Goal: Task Accomplishment & Management: Use online tool/utility

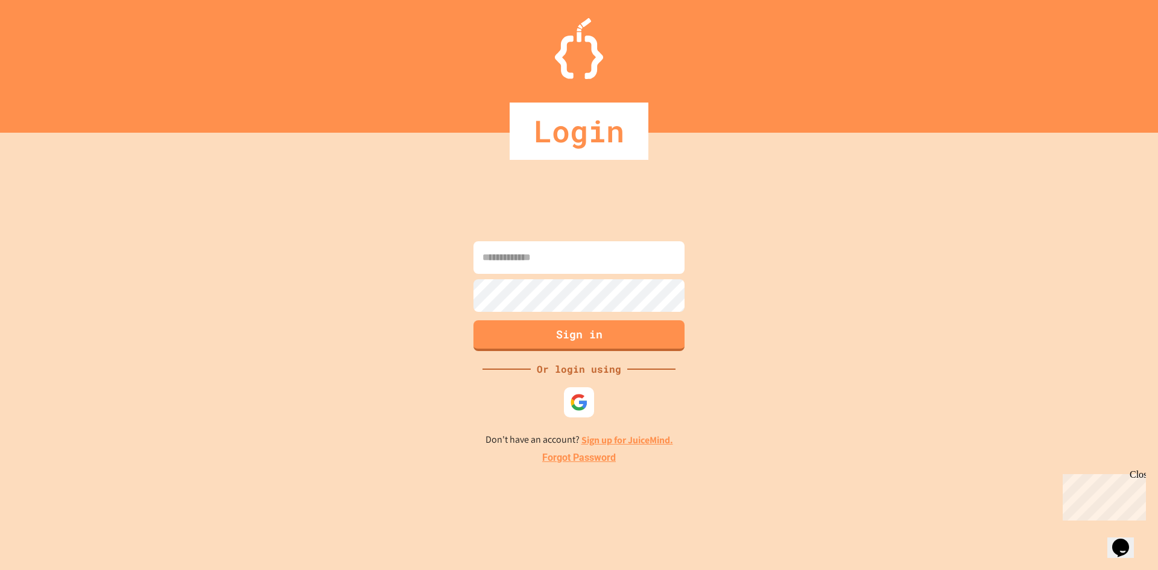
type input "**********"
click at [571, 338] on button "Sign in" at bounding box center [579, 333] width 215 height 31
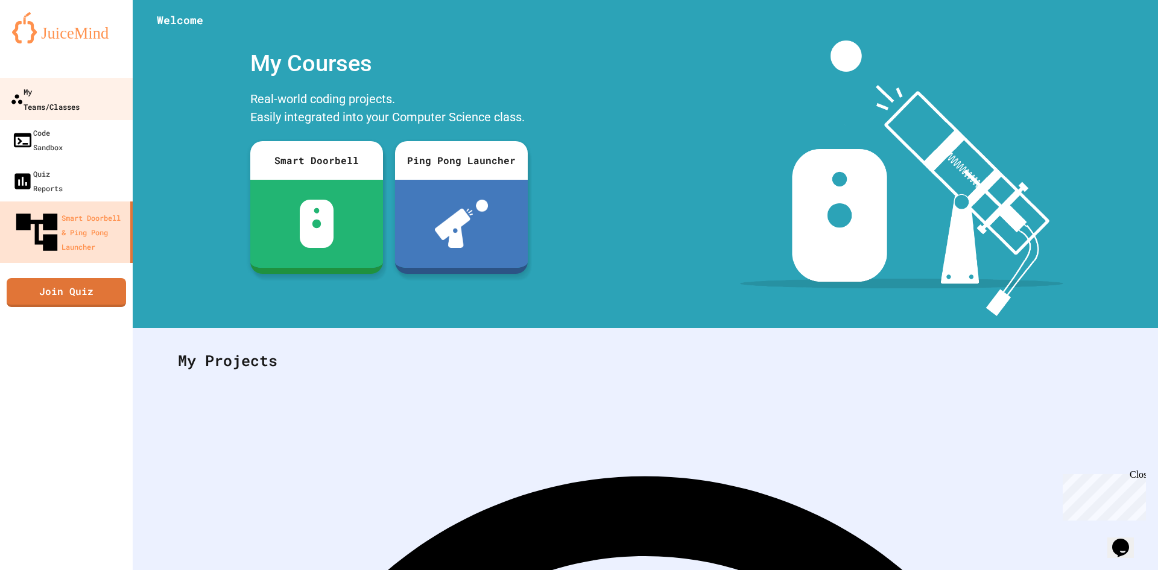
click at [65, 95] on div "My Teams/Classes" at bounding box center [44, 99] width 69 height 30
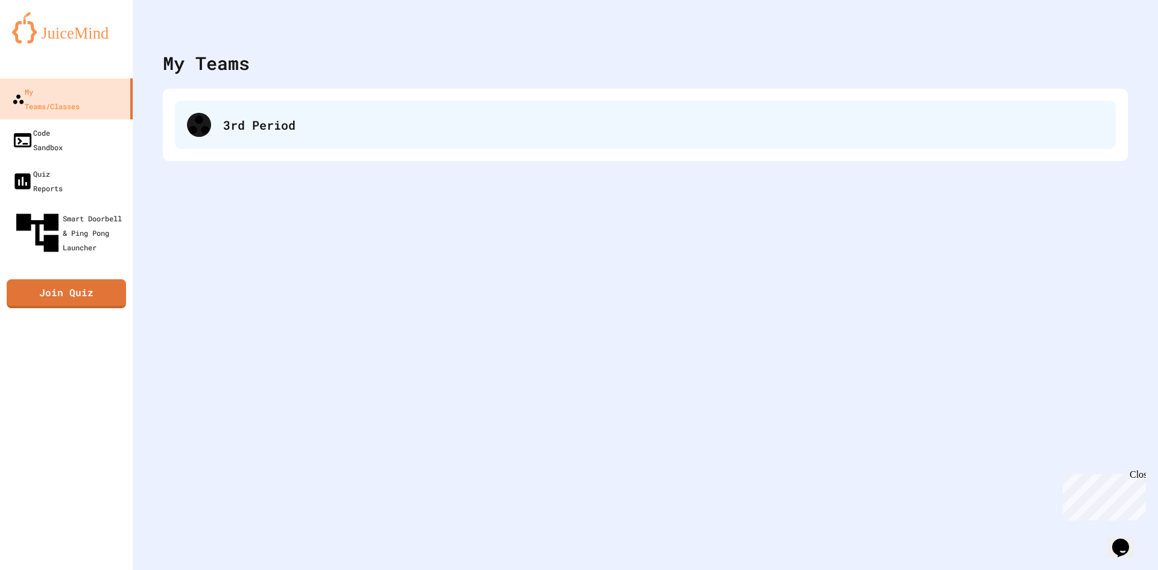
click at [264, 123] on div "3rd Period" at bounding box center [663, 125] width 880 height 18
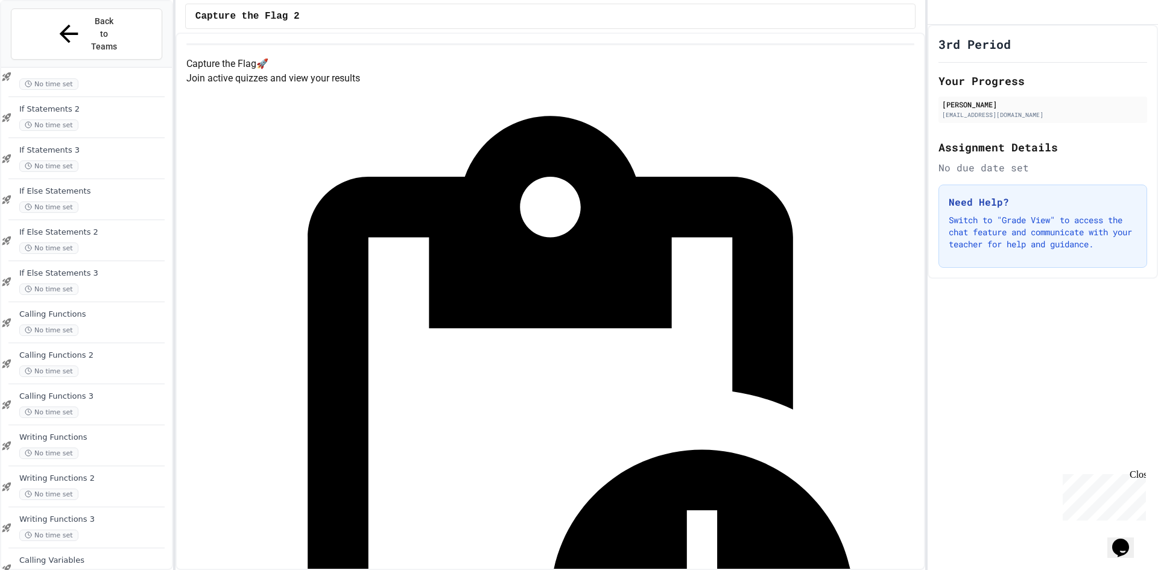
scroll to position [728, 0]
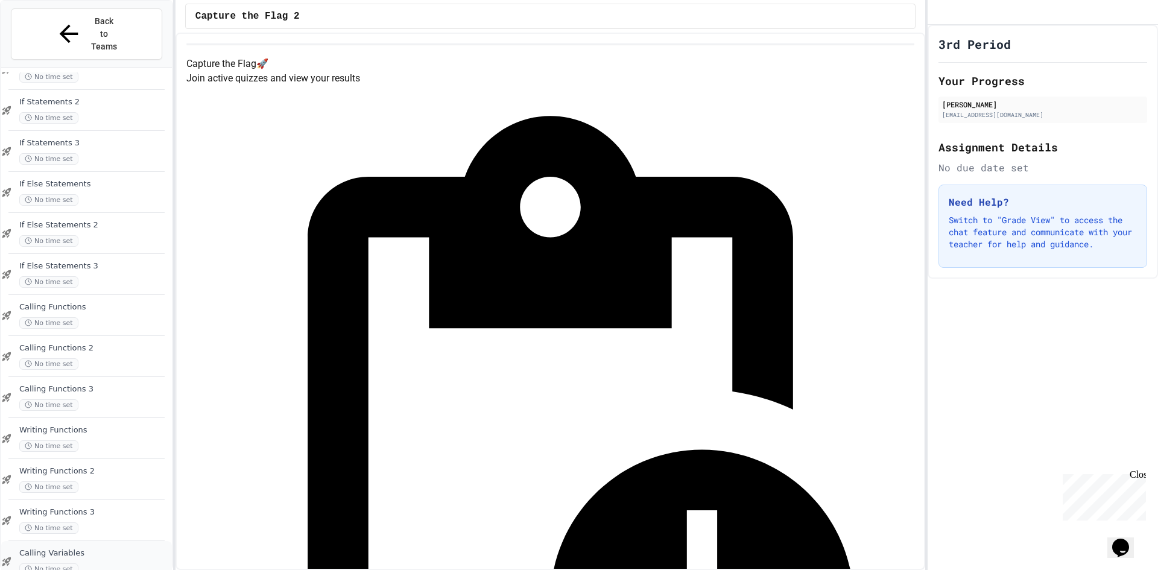
click at [117, 548] on span "Calling Variables" at bounding box center [94, 553] width 150 height 10
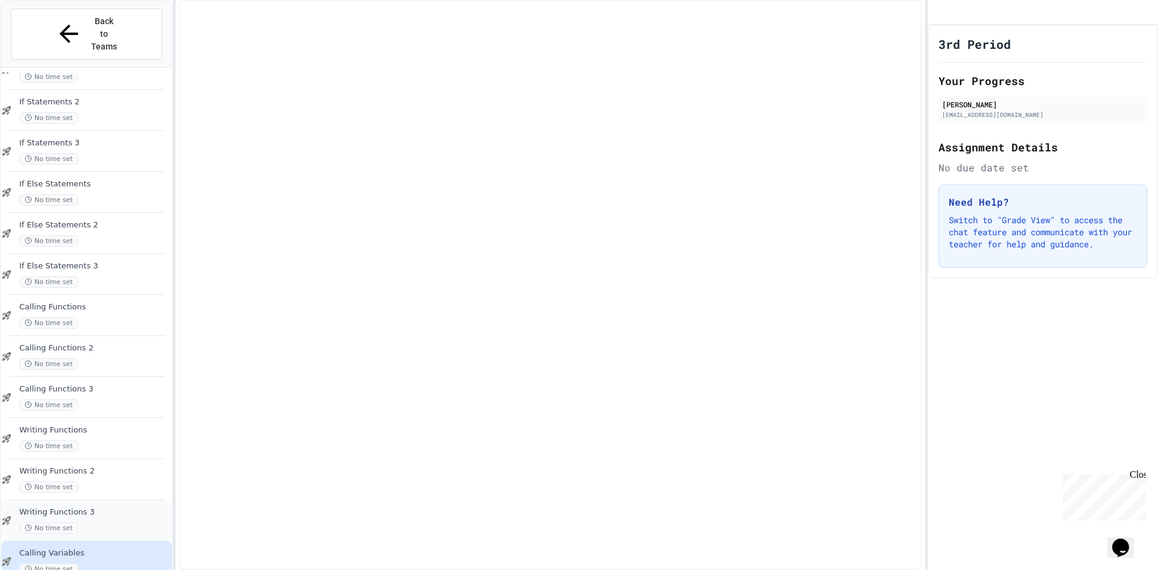
scroll to position [713, 0]
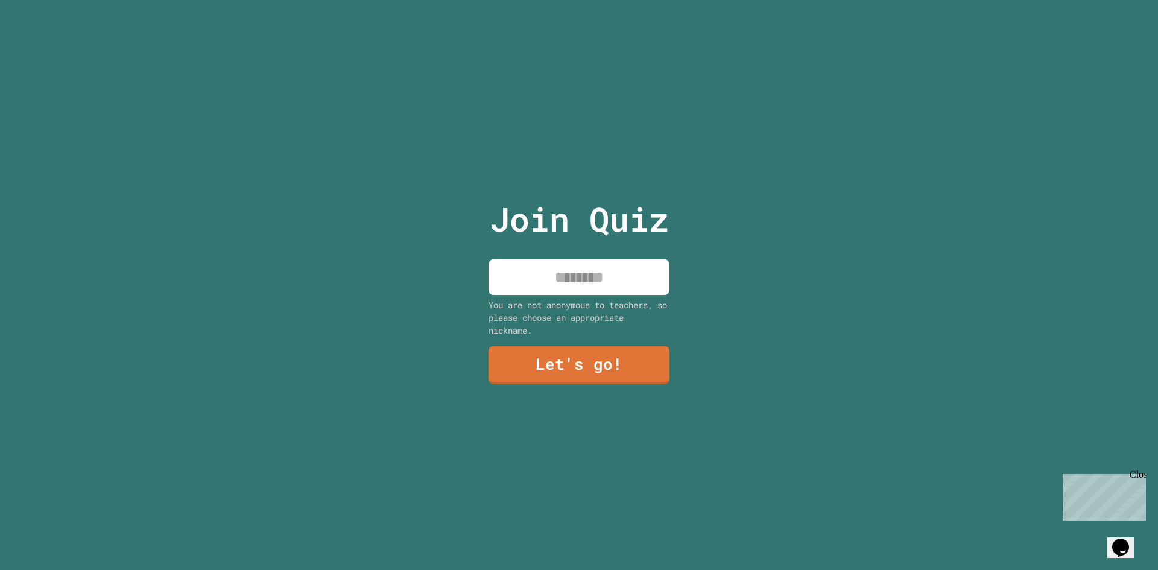
click at [641, 273] on input at bounding box center [578, 277] width 181 height 36
type input "******"
click at [600, 355] on link "Let's go!" at bounding box center [579, 364] width 183 height 40
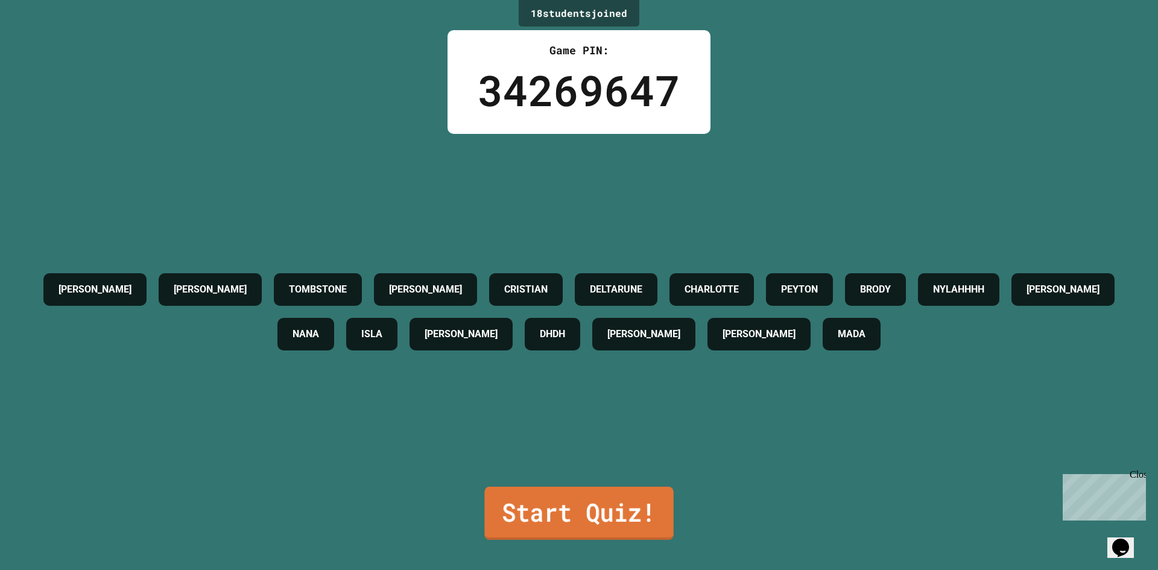
click at [568, 502] on link "Start Quiz!" at bounding box center [578, 513] width 189 height 53
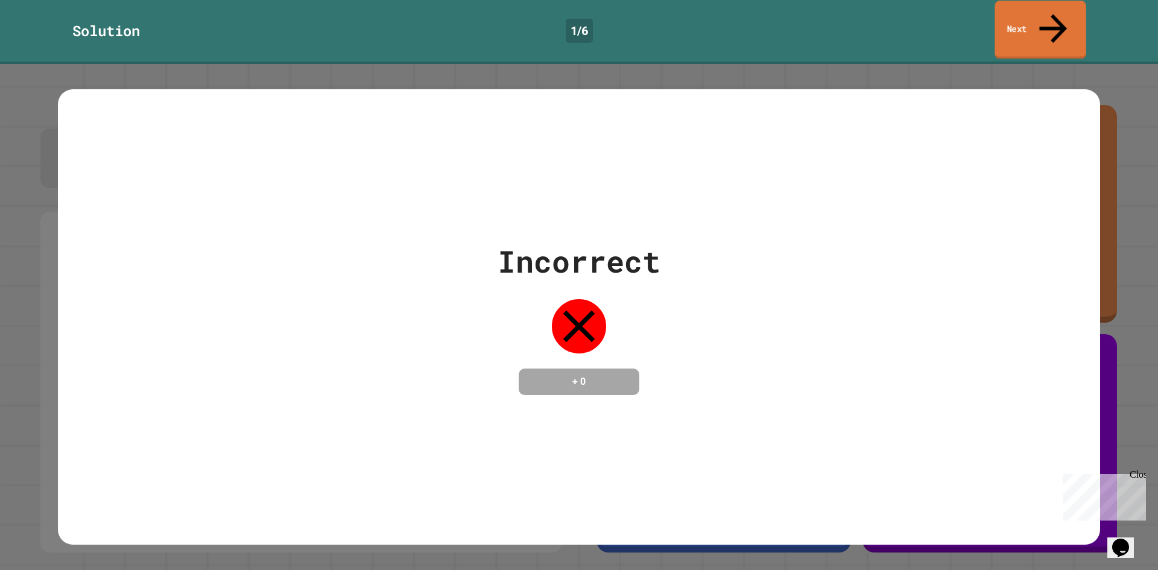
click at [1043, 15] on link "Next" at bounding box center [1039, 30] width 91 height 58
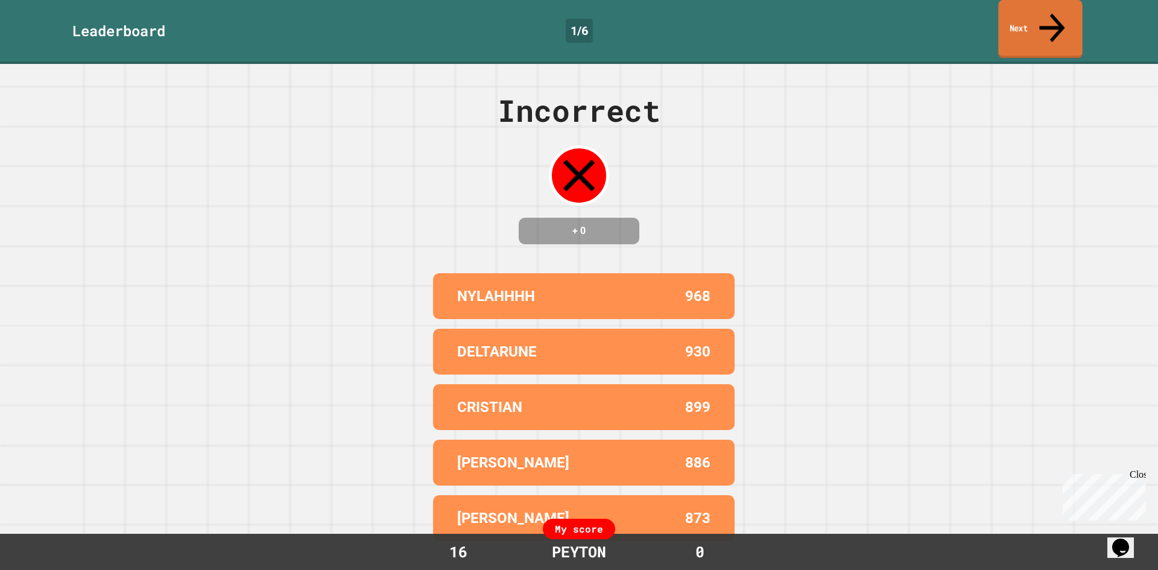
click at [1039, 14] on link "Next" at bounding box center [1040, 29] width 84 height 58
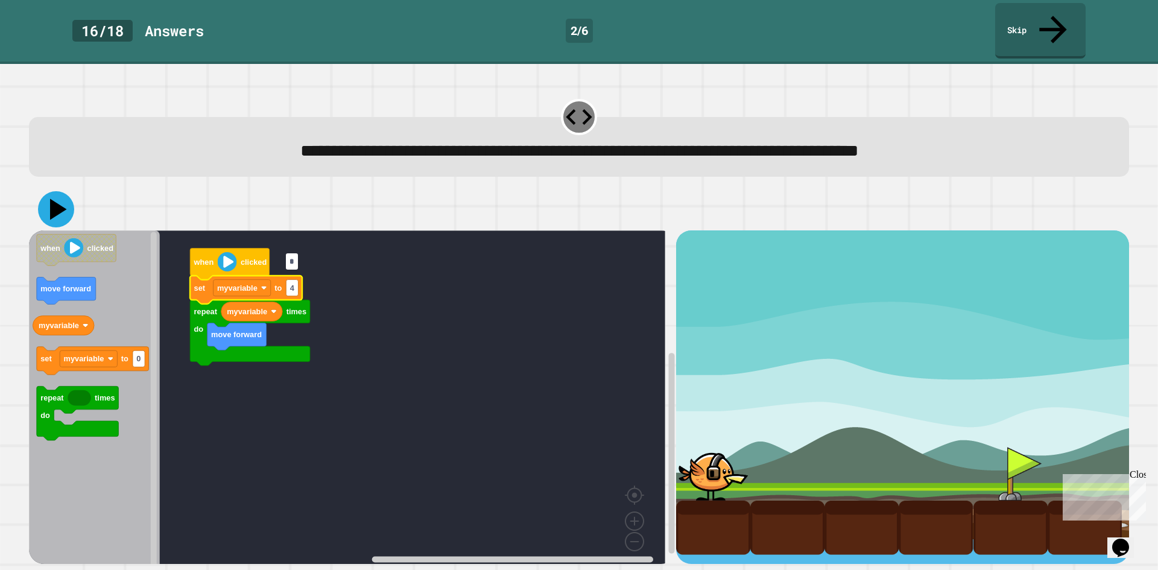
type input "*"
click at [63, 191] on icon at bounding box center [56, 209] width 36 height 36
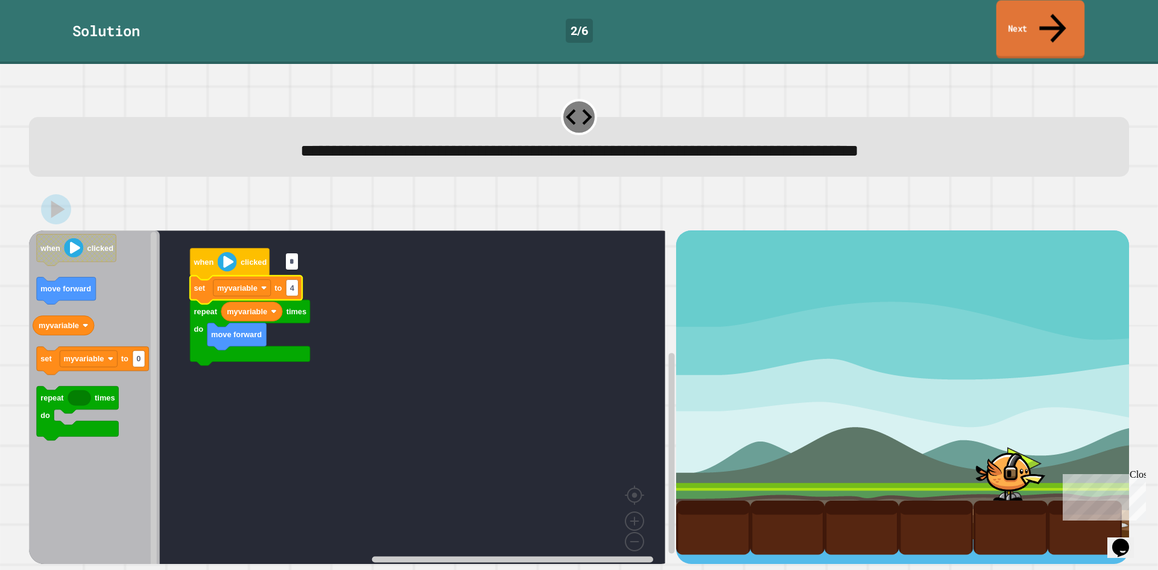
click at [1049, 10] on icon at bounding box center [1052, 28] width 40 height 43
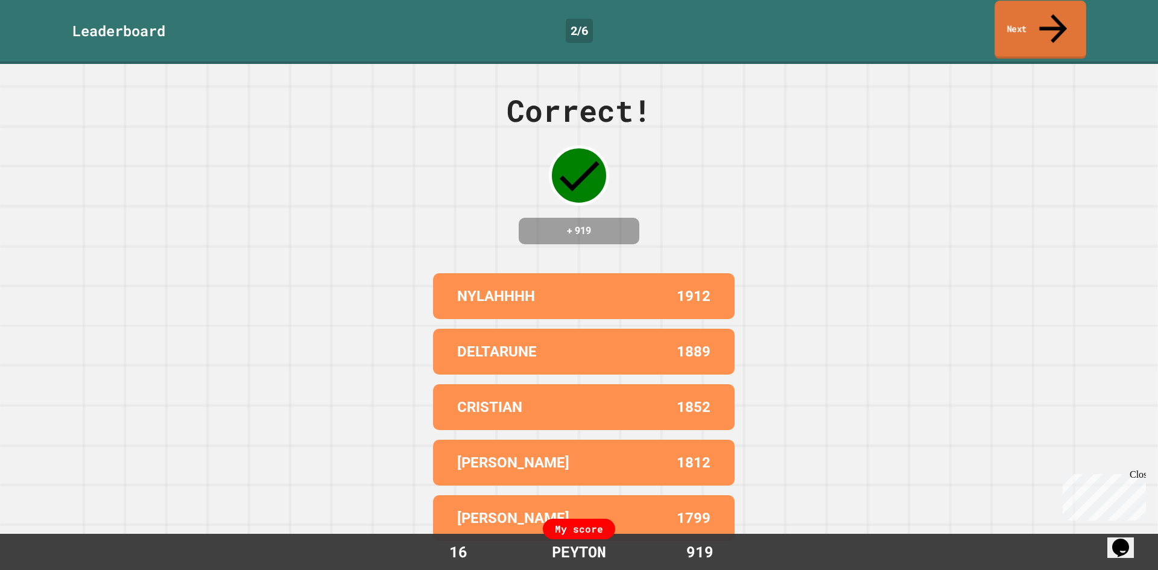
click at [1020, 20] on link "Next" at bounding box center [1040, 30] width 92 height 58
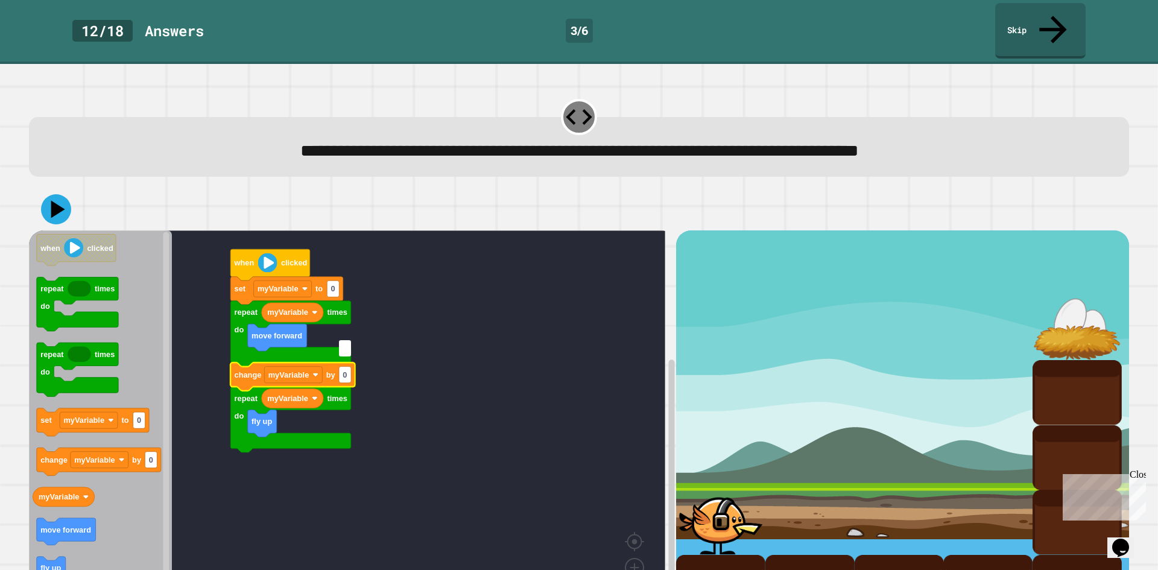
type input "*"
click at [336, 281] on rect "Blockly Workspace" at bounding box center [333, 289] width 12 height 16
type input "*"
click at [65, 193] on icon at bounding box center [56, 209] width 33 height 33
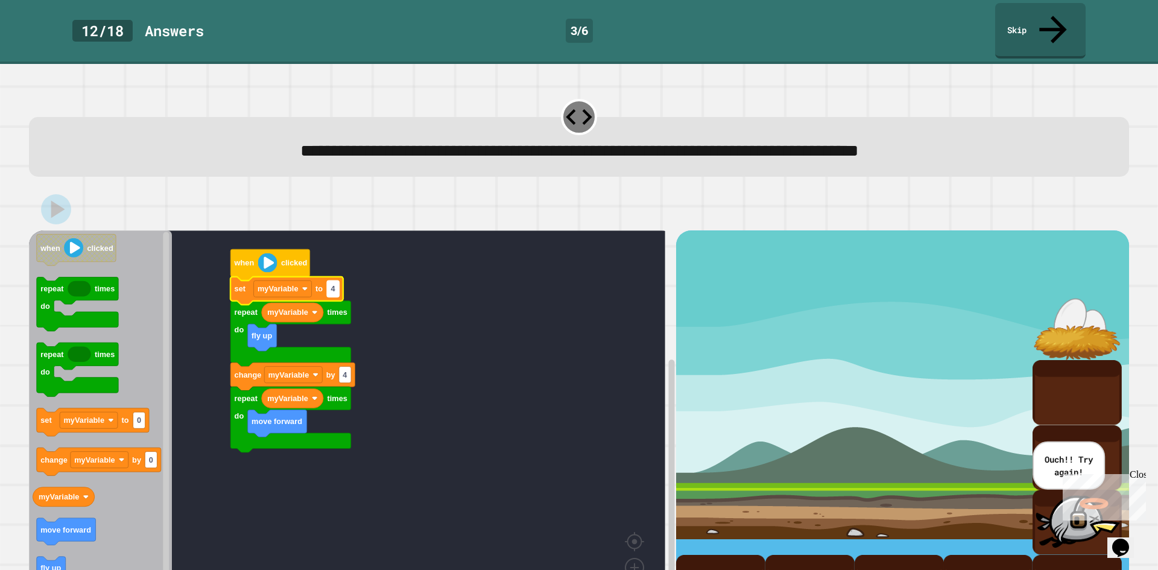
click at [338, 281] on rect "Blockly Workspace" at bounding box center [333, 289] width 12 height 16
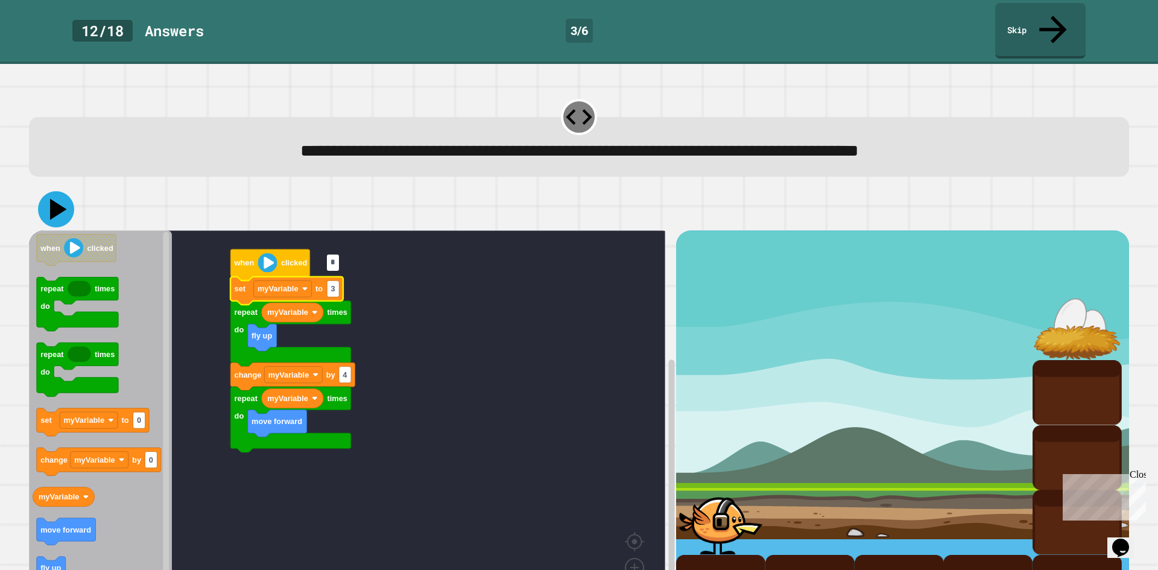
type input "*"
click at [50, 191] on icon at bounding box center [56, 209] width 36 height 36
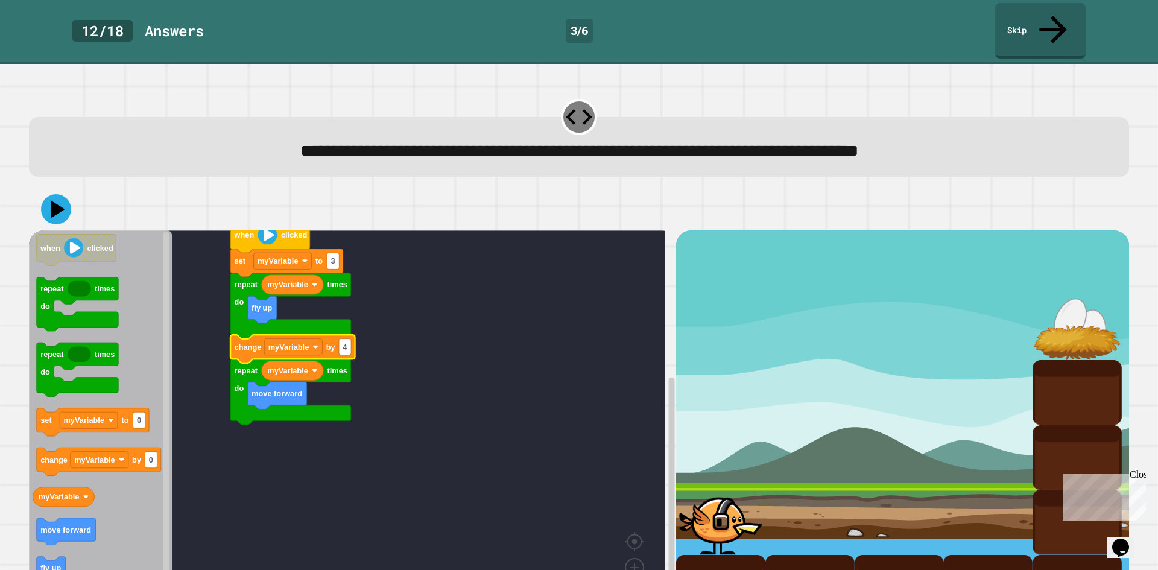
click at [399, 393] on rect "Blockly Workspace" at bounding box center [347, 424] width 636 height 388
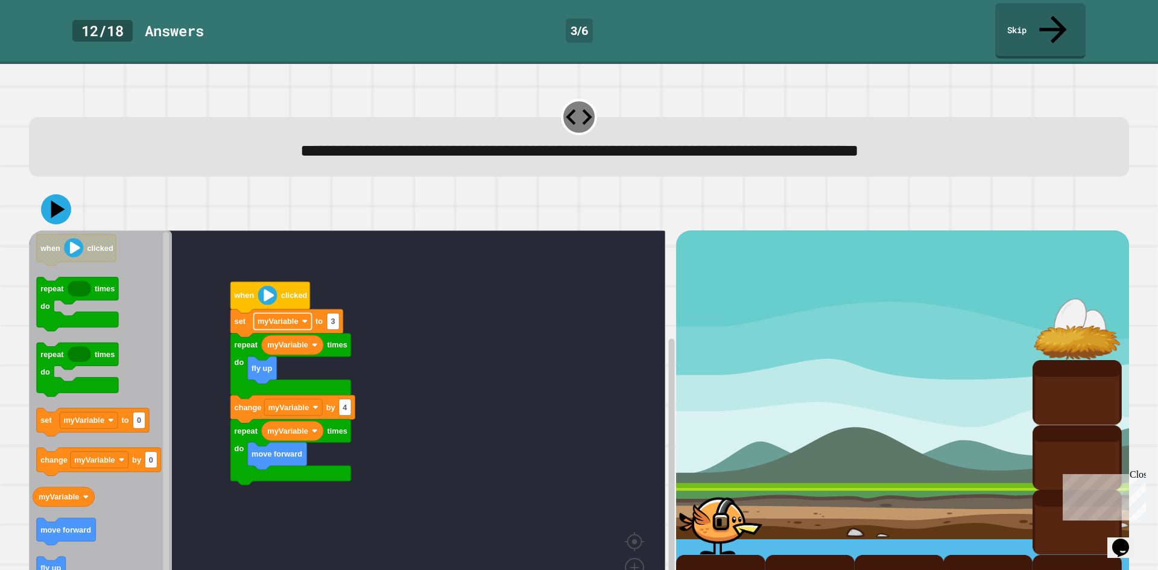
click at [289, 314] on rect "Blockly Workspace" at bounding box center [283, 322] width 58 height 16
click at [372, 335] on rect "Blockly Workspace" at bounding box center [347, 424] width 636 height 388
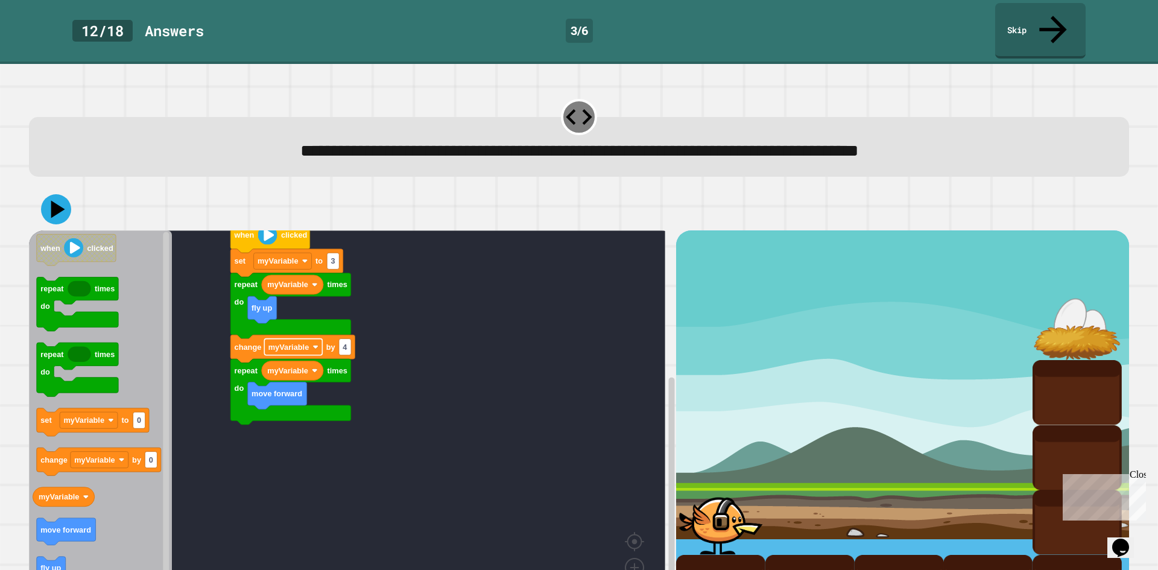
click at [318, 339] on rect "Blockly Workspace" at bounding box center [293, 347] width 58 height 16
click at [400, 387] on rect "Blockly Workspace" at bounding box center [347, 424] width 636 height 388
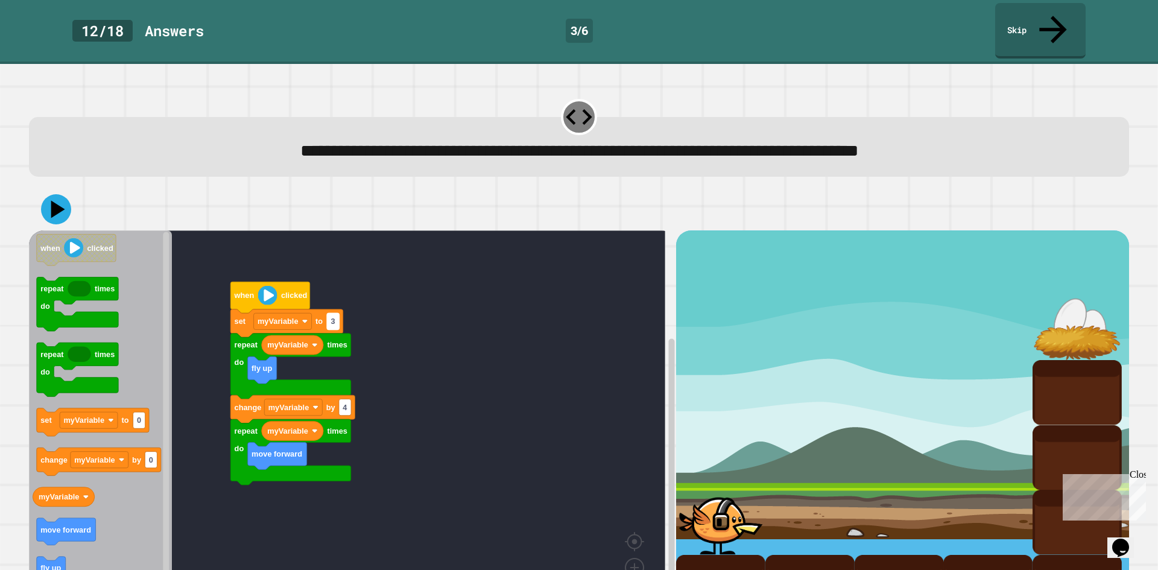
click at [335, 314] on rect "Blockly Workspace" at bounding box center [333, 322] width 12 height 16
drag, startPoint x: 335, startPoint y: 299, endPoint x: 311, endPoint y: 235, distance: 69.1
click at [335, 298] on input "*" at bounding box center [333, 295] width 12 height 16
type input "*"
click at [54, 191] on icon at bounding box center [56, 209] width 36 height 36
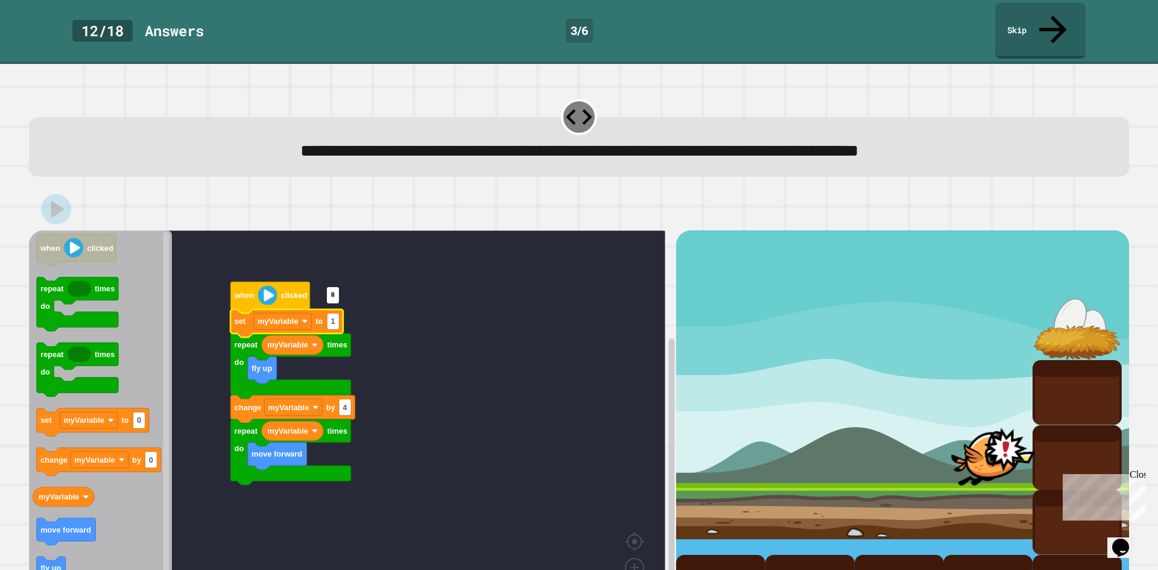
click at [334, 296] on input "*" at bounding box center [333, 295] width 12 height 16
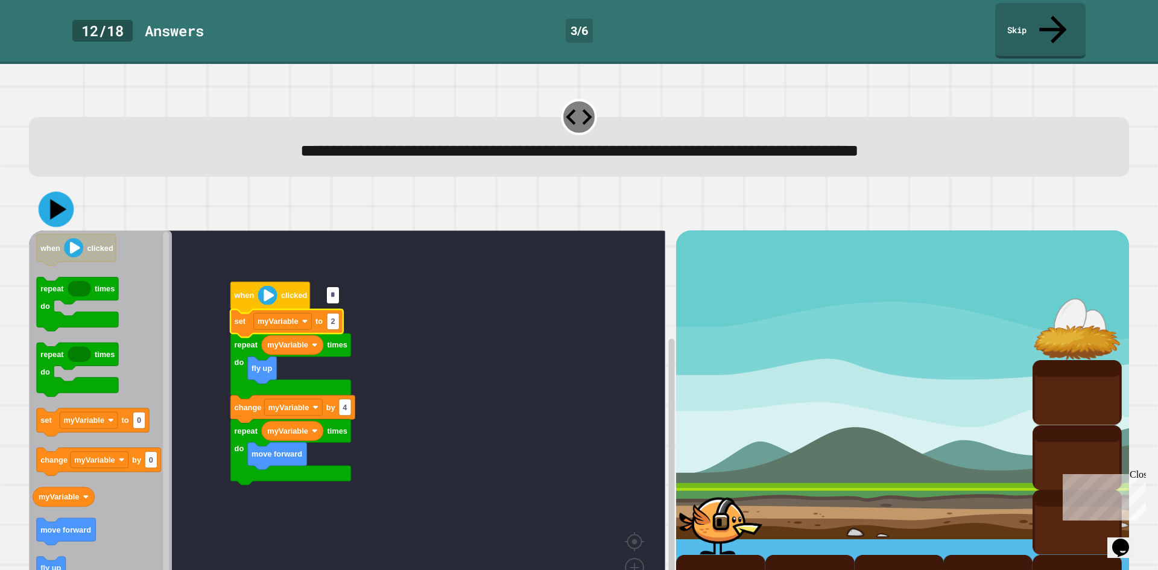
type input "*"
click at [55, 199] on icon at bounding box center [58, 209] width 17 height 21
click at [332, 314] on rect "Blockly Workspace" at bounding box center [333, 322] width 12 height 16
type input "*"
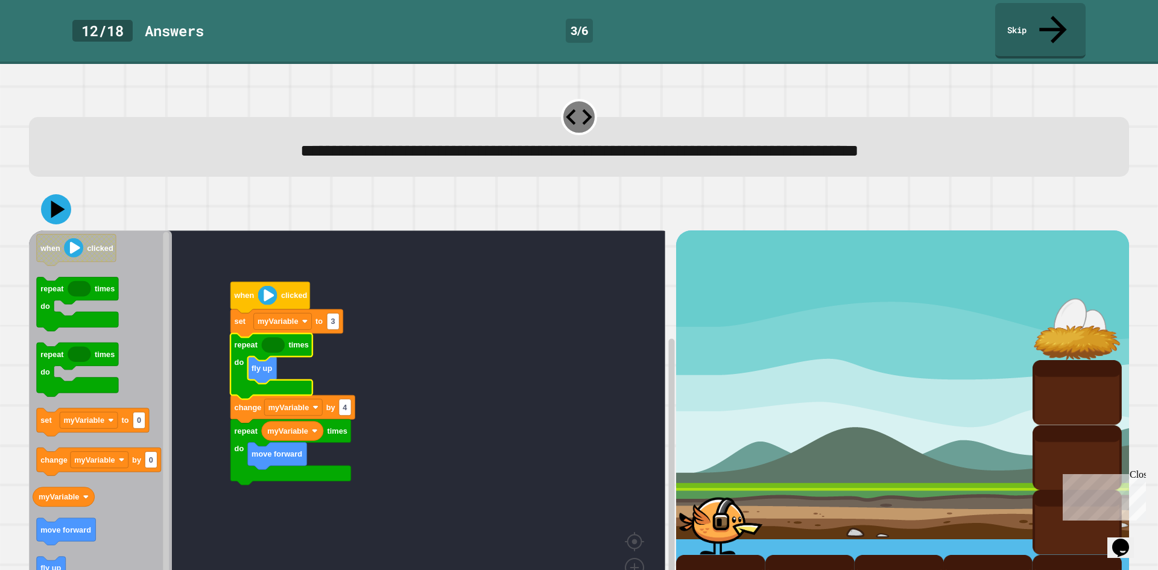
click at [277, 338] on icon "Blockly Workspace" at bounding box center [273, 346] width 23 height 16
click at [334, 317] on text "3" at bounding box center [333, 321] width 4 height 9
click at [274, 338] on icon "Blockly Workspace" at bounding box center [273, 346] width 23 height 16
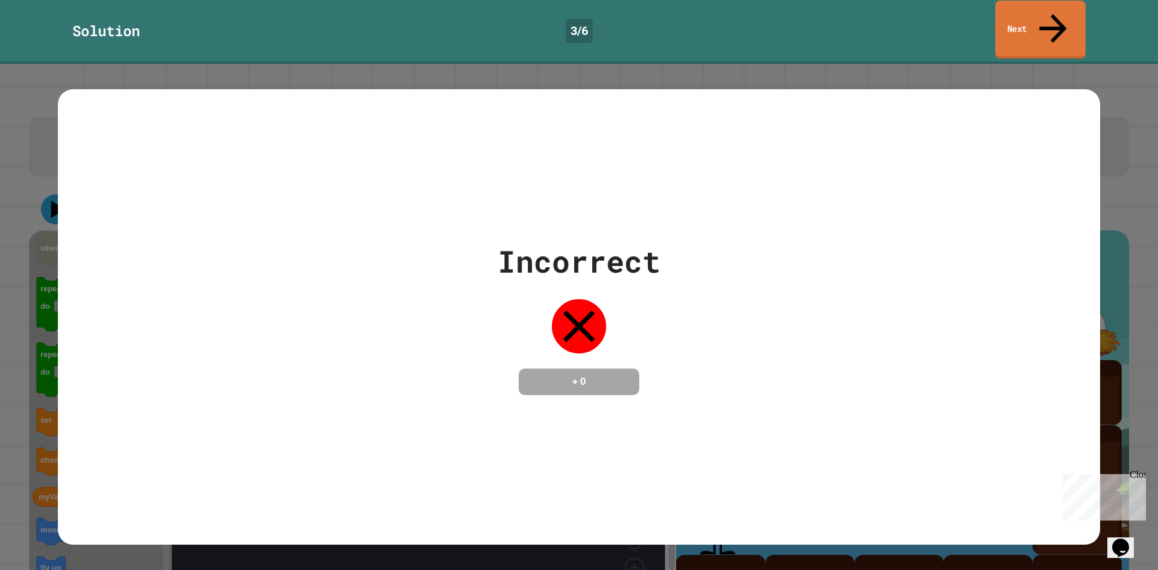
click at [1065, 7] on link "Next" at bounding box center [1040, 30] width 90 height 58
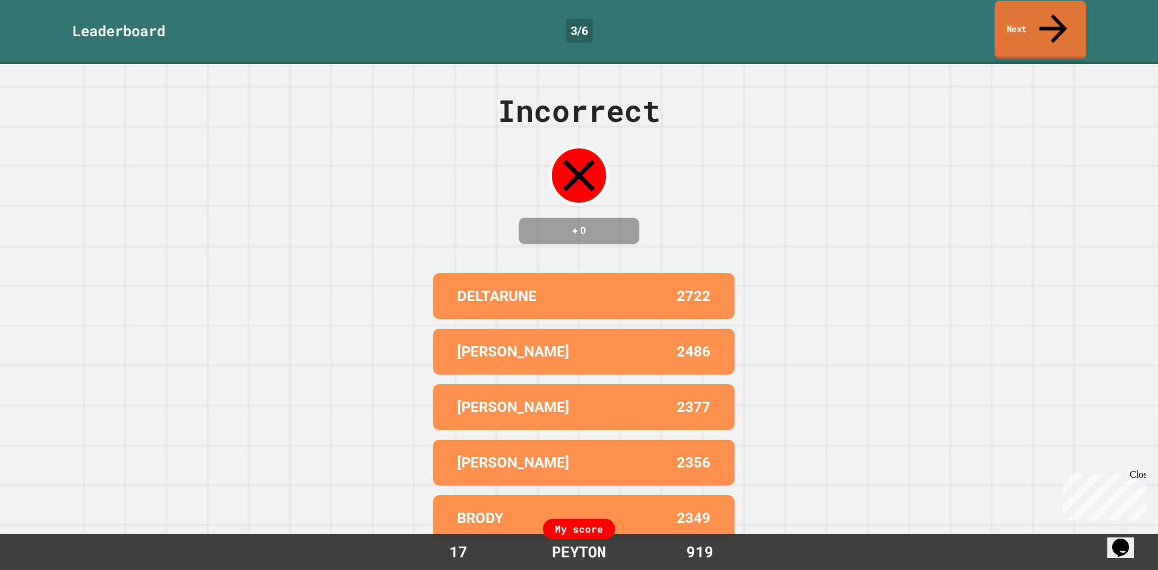
click at [1049, 2] on link "Next" at bounding box center [1040, 30] width 92 height 58
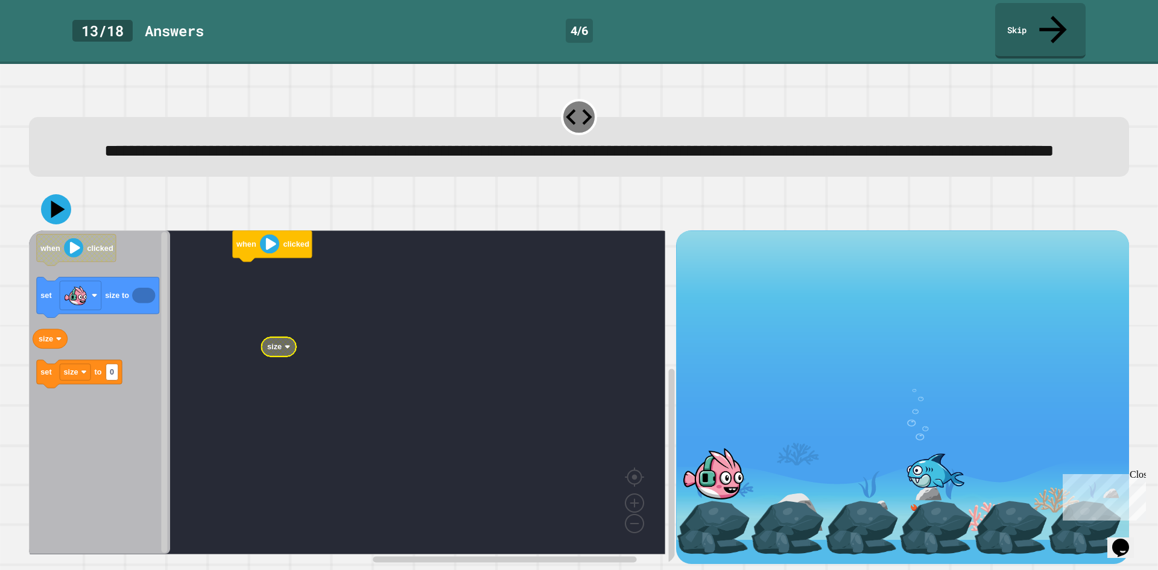
click at [278, 351] on text "size" at bounding box center [274, 347] width 14 height 9
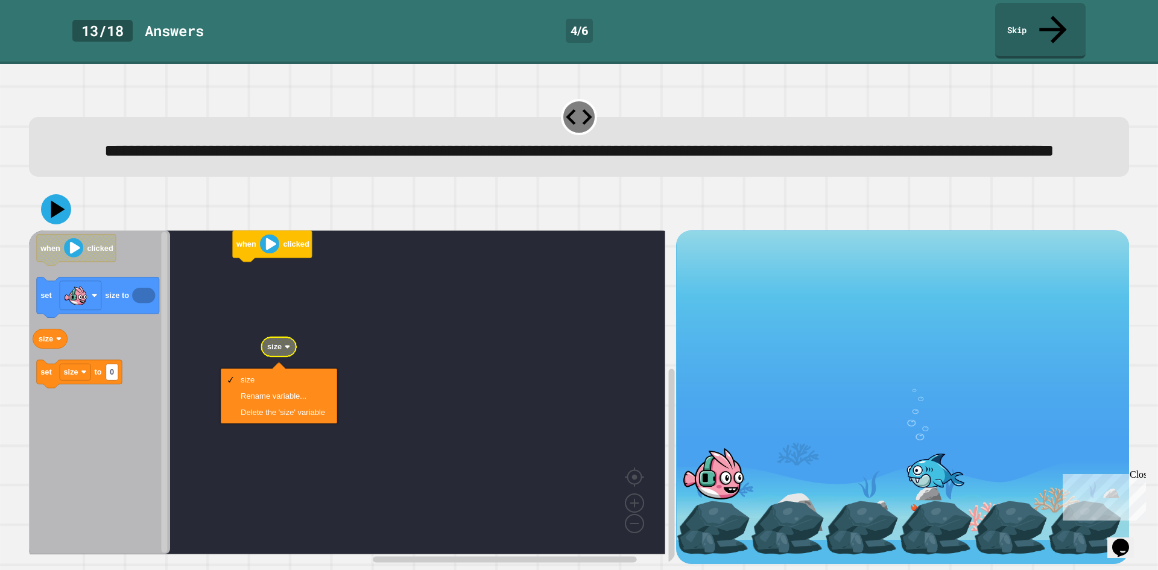
click at [346, 374] on rect "Blockly Workspace" at bounding box center [347, 392] width 636 height 324
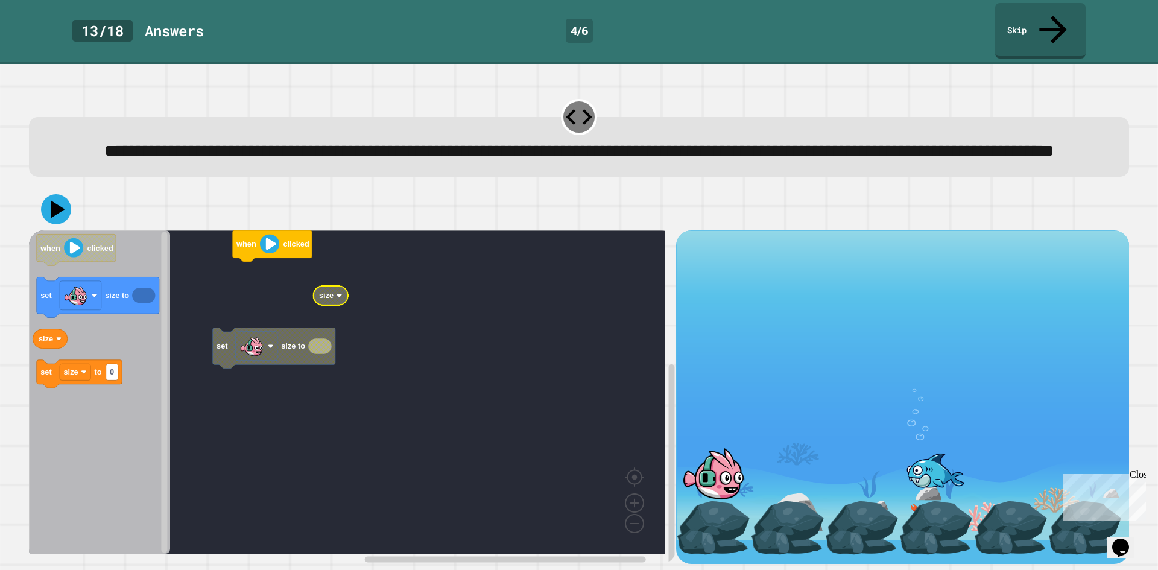
click at [394, 322] on rect "Blockly Workspace" at bounding box center [347, 392] width 636 height 324
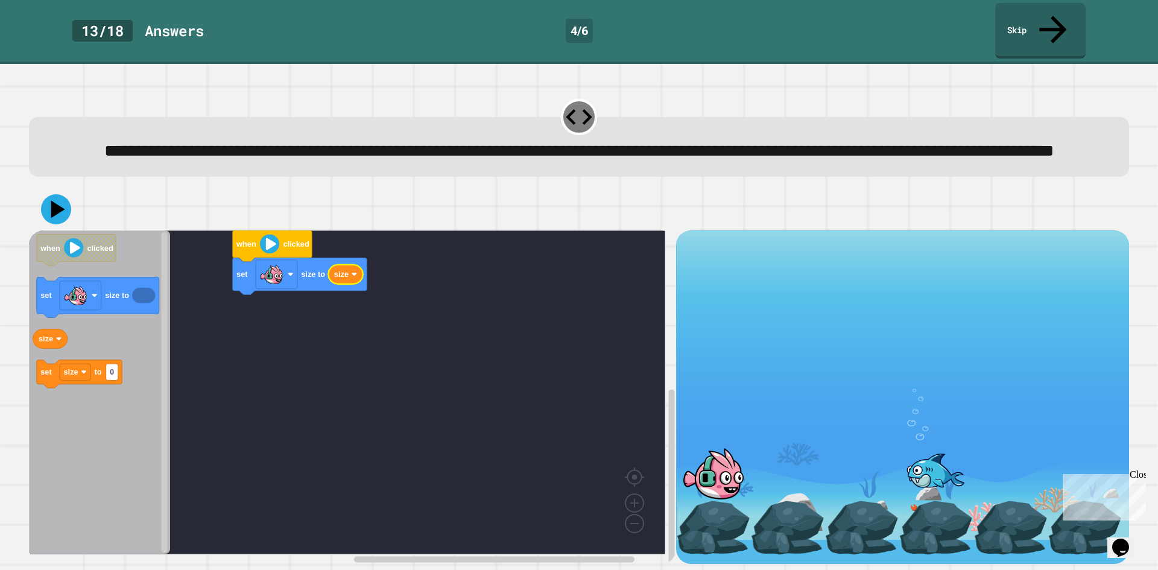
click at [353, 283] on icon "Blockly Workspace" at bounding box center [345, 274] width 35 height 19
click at [456, 311] on rect "Blockly Workspace" at bounding box center [347, 392] width 636 height 324
click at [312, 307] on rect "Blockly Workspace" at bounding box center [308, 303] width 12 height 16
type input "****"
click at [58, 224] on icon at bounding box center [56, 209] width 36 height 36
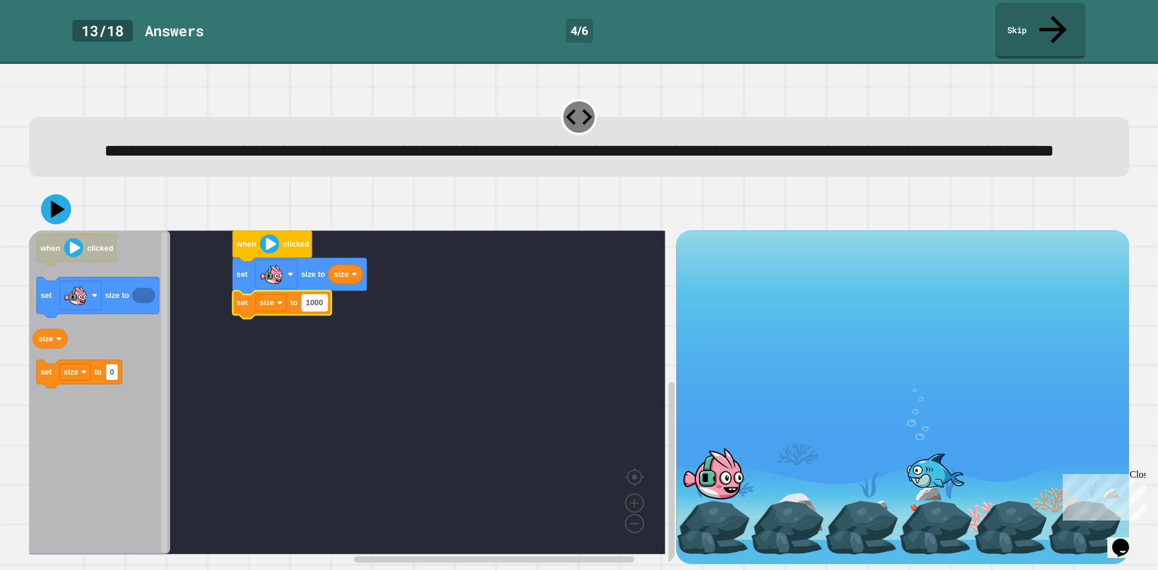
click at [315, 303] on text "1000" at bounding box center [314, 302] width 17 height 9
type input "***"
click at [57, 204] on icon at bounding box center [56, 209] width 36 height 36
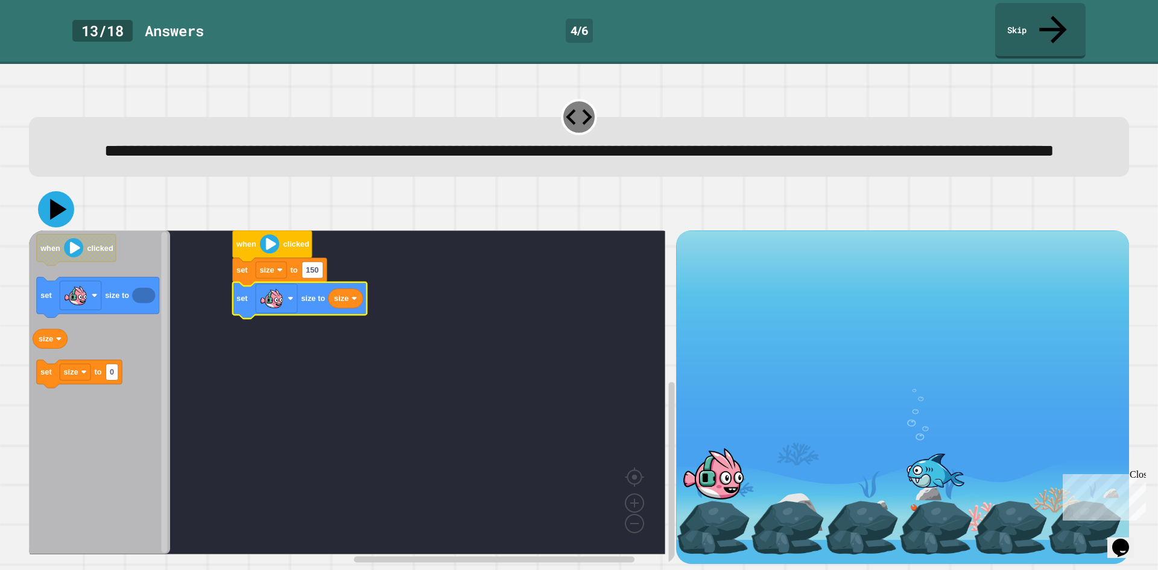
click at [54, 210] on icon at bounding box center [58, 209] width 17 height 21
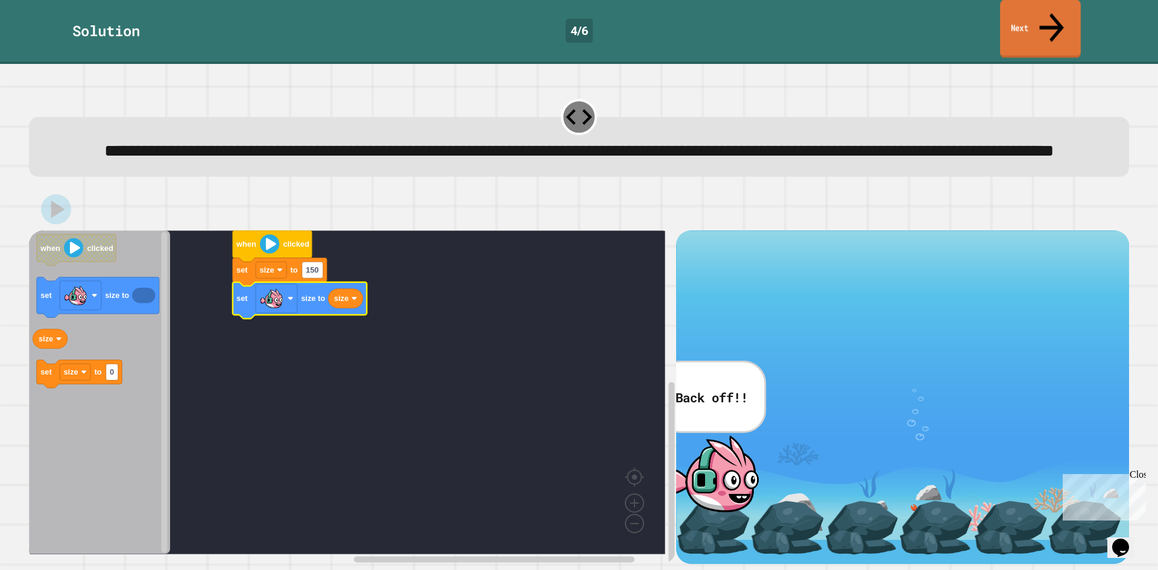
click at [1003, 28] on link "Next" at bounding box center [1040, 29] width 81 height 58
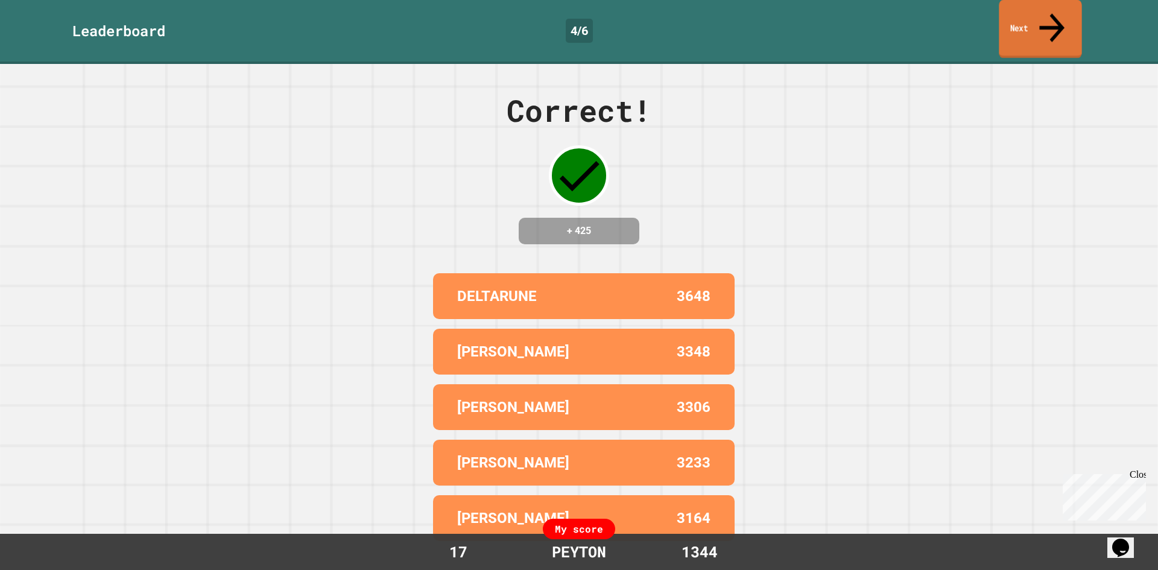
click at [1057, 17] on icon at bounding box center [1051, 27] width 37 height 43
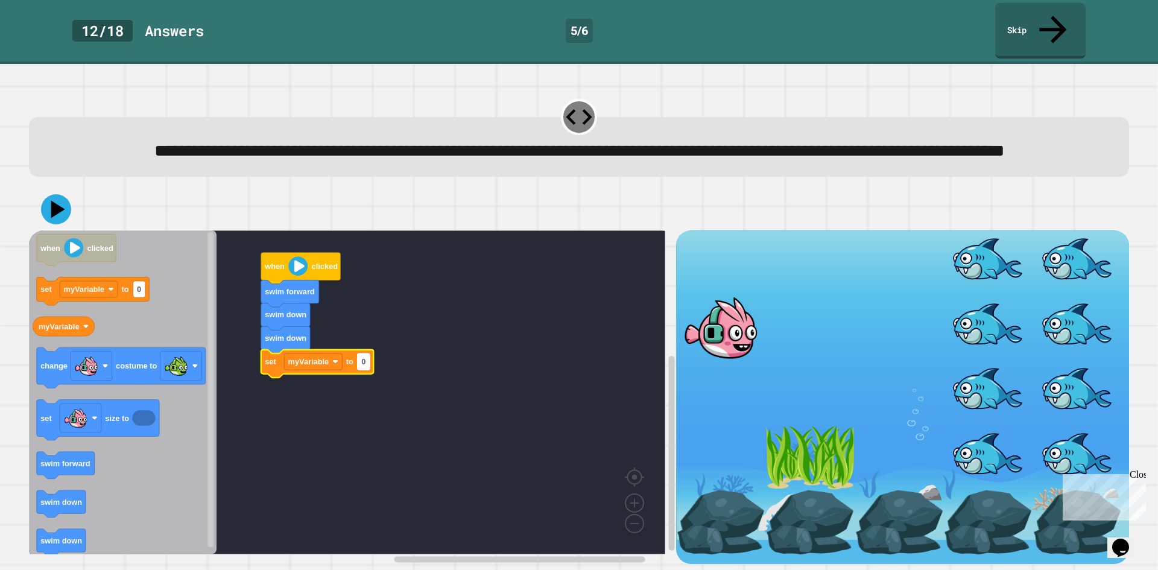
click at [368, 364] on rect "Blockly Workspace" at bounding box center [364, 361] width 12 height 16
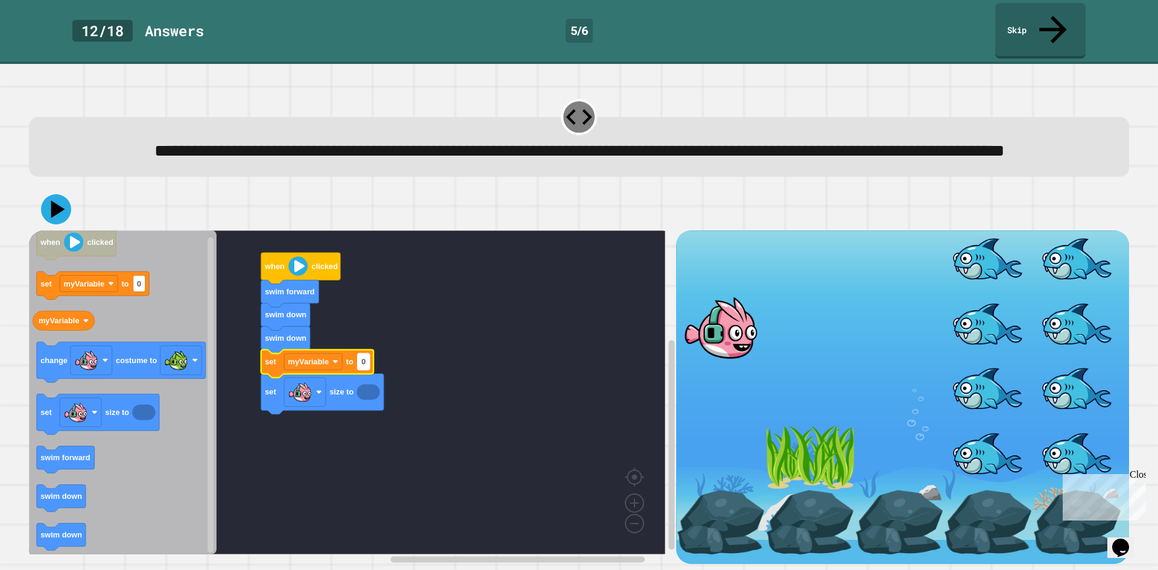
click at [359, 364] on rect "Blockly Workspace" at bounding box center [364, 361] width 12 height 16
type input "**"
click at [70, 218] on div at bounding box center [579, 209] width 1100 height 42
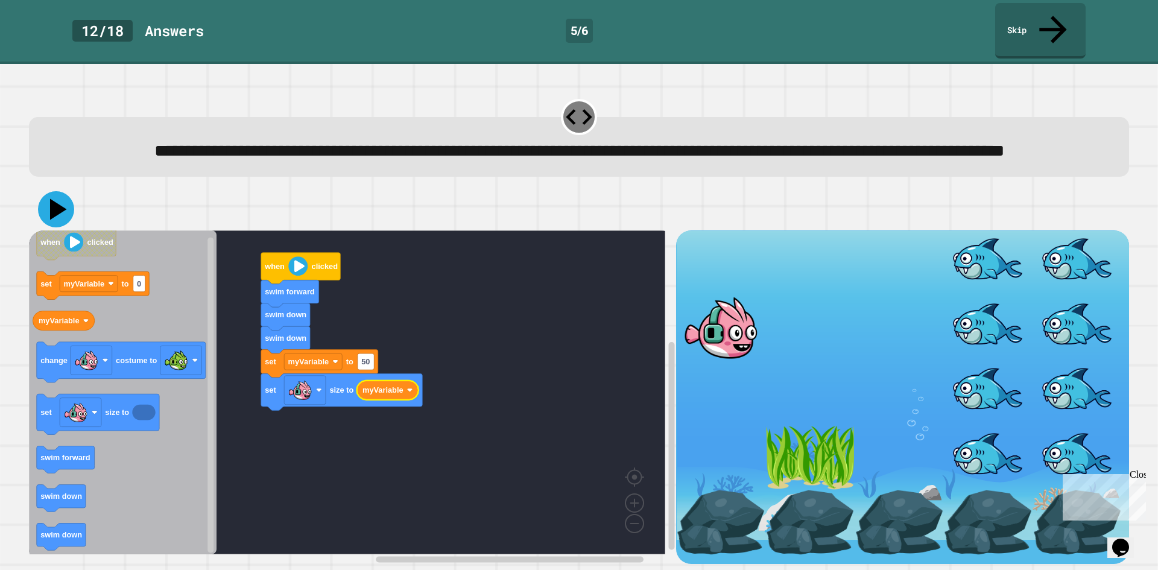
click at [52, 210] on icon at bounding box center [58, 209] width 17 height 21
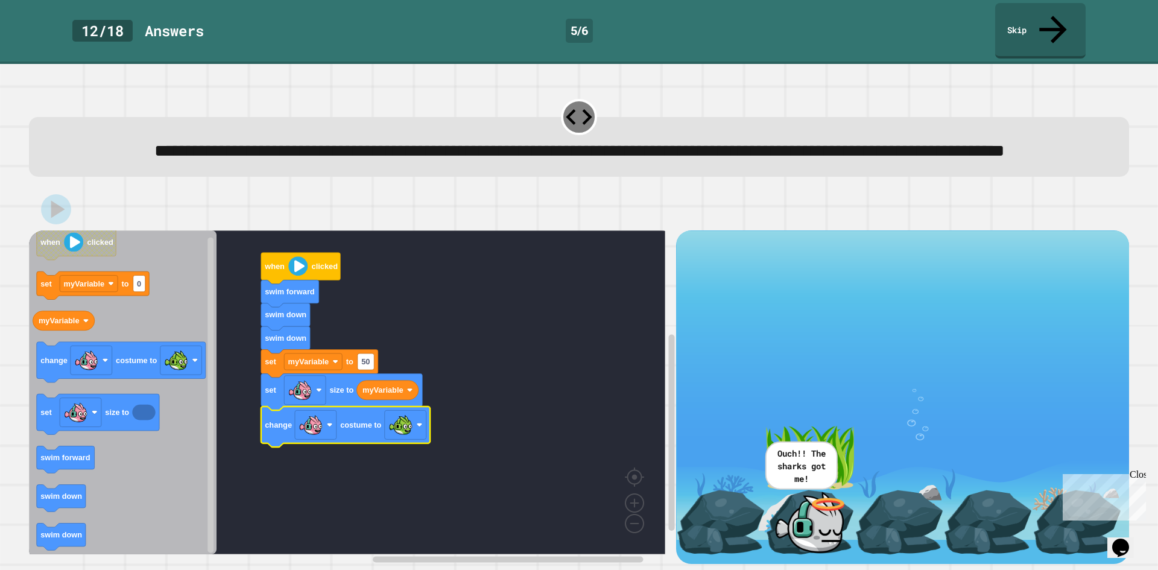
click at [63, 212] on icon at bounding box center [58, 209] width 14 height 17
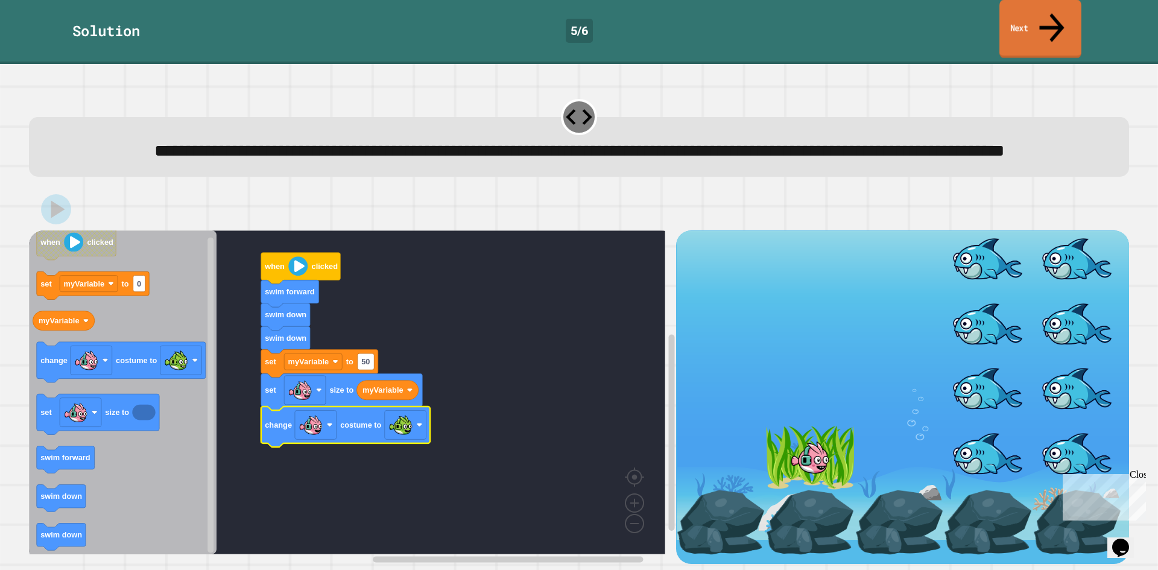
click at [1037, 14] on link "Next" at bounding box center [1040, 29] width 82 height 58
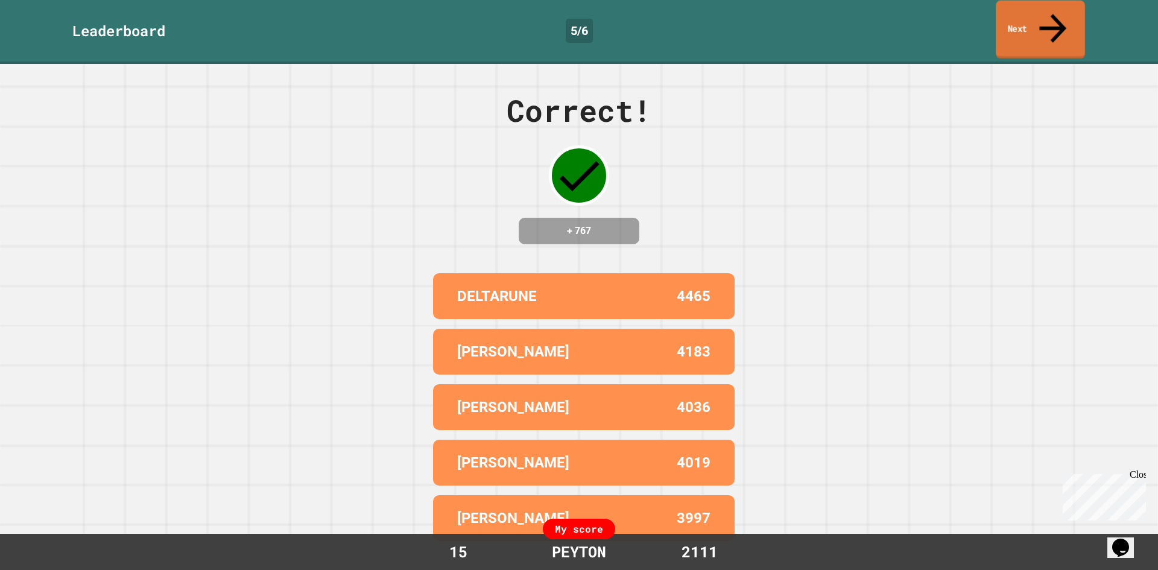
drag, startPoint x: 1037, startPoint y: 14, endPoint x: 1020, endPoint y: 34, distance: 26.5
click at [1028, 32] on div "Leaderboard 5 / 6 Next" at bounding box center [579, 32] width 1158 height 64
click at [1059, 9] on icon at bounding box center [1052, 28] width 40 height 43
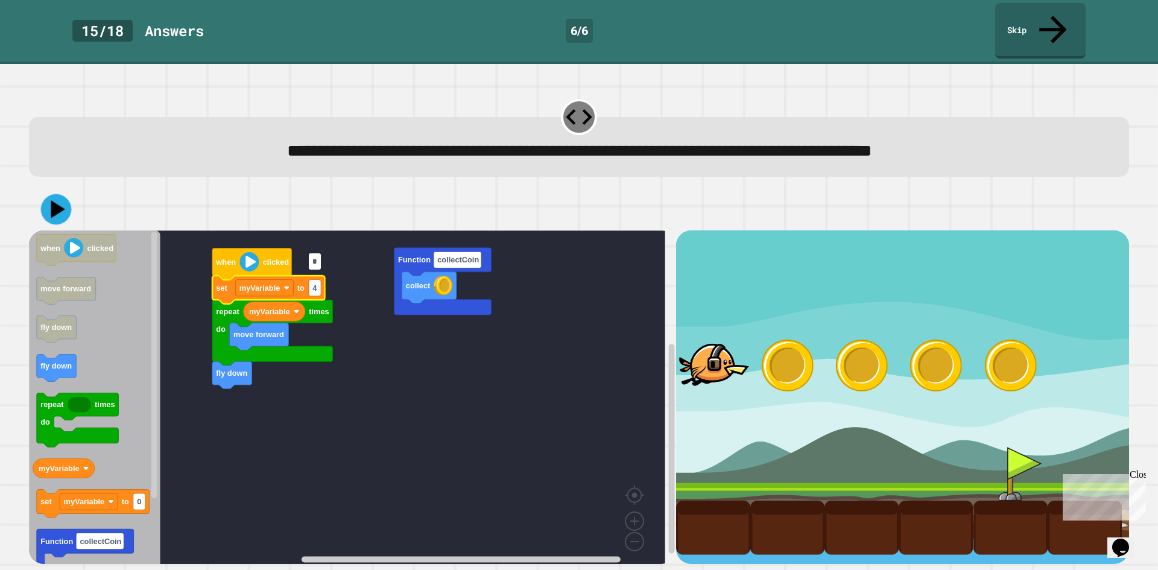
type input "*"
click at [62, 199] on icon at bounding box center [58, 209] width 17 height 21
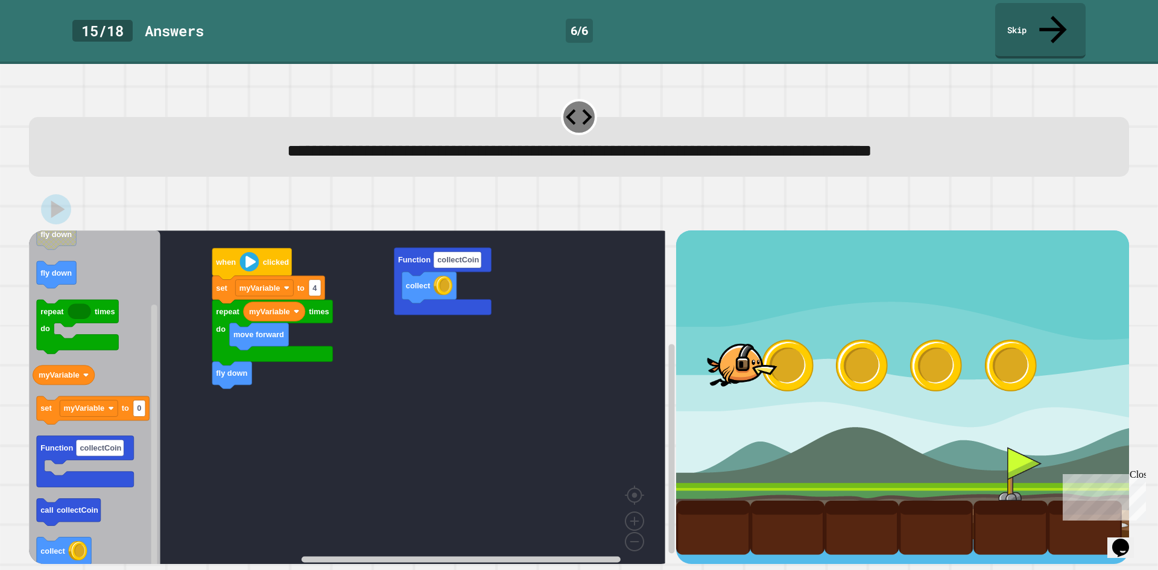
click at [233, 379] on div "collect Function collectCoin when clicked repeat times do myVariable move forwa…" at bounding box center [352, 396] width 647 height 333
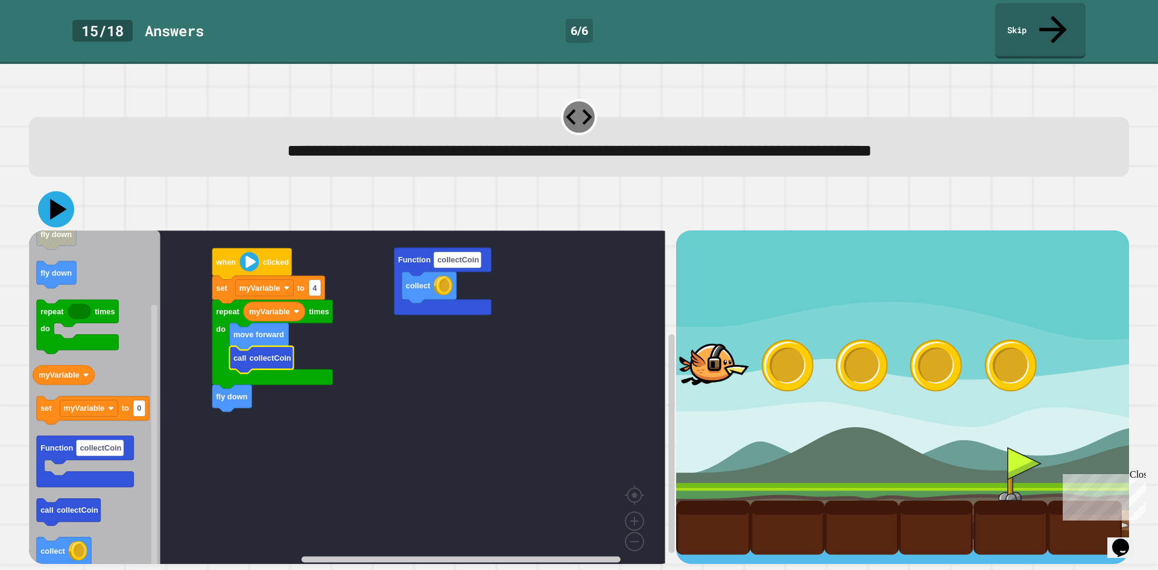
click at [62, 191] on icon at bounding box center [56, 209] width 36 height 36
click at [63, 191] on icon at bounding box center [56, 209] width 36 height 36
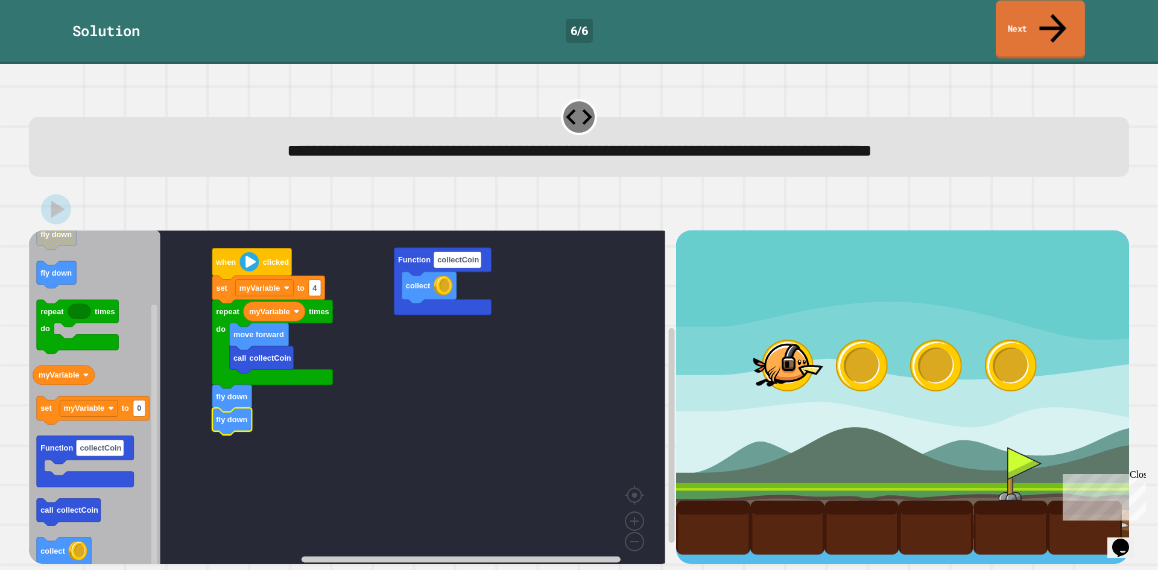
click at [1071, 13] on link "Next" at bounding box center [1040, 30] width 89 height 58
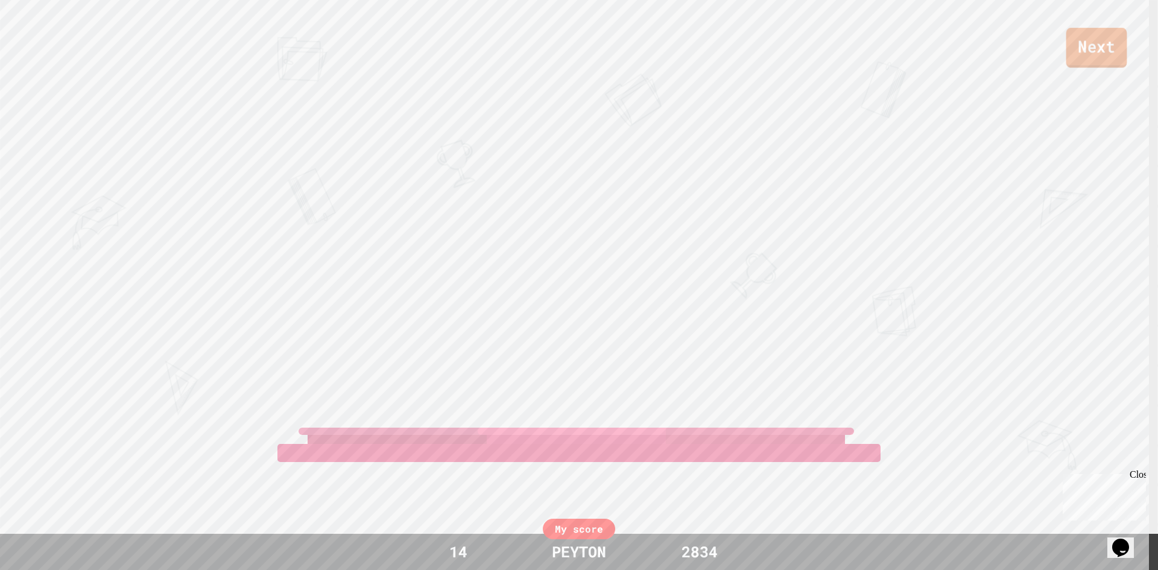
click at [1102, 49] on link "Next" at bounding box center [1096, 48] width 61 height 40
